Goal: Find specific page/section

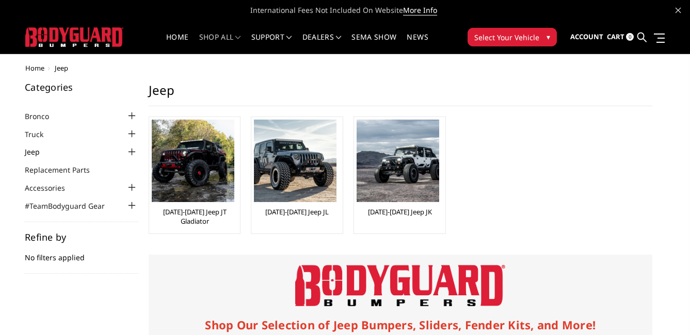
click at [29, 152] on link "Jeep" at bounding box center [39, 152] width 28 height 11
click at [130, 151] on div at bounding box center [132, 152] width 12 height 12
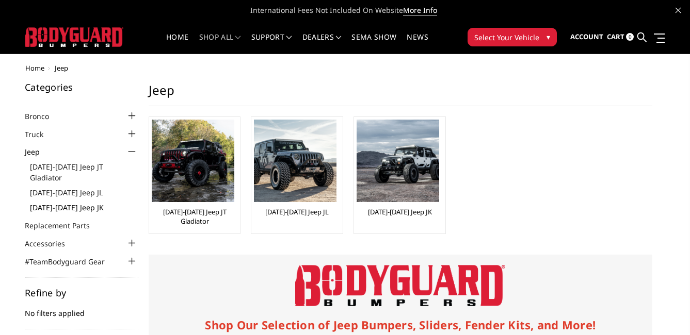
click at [75, 202] on link "[DATE]-[DATE] Jeep JK" at bounding box center [84, 207] width 108 height 11
